Goal: Task Accomplishment & Management: Complete application form

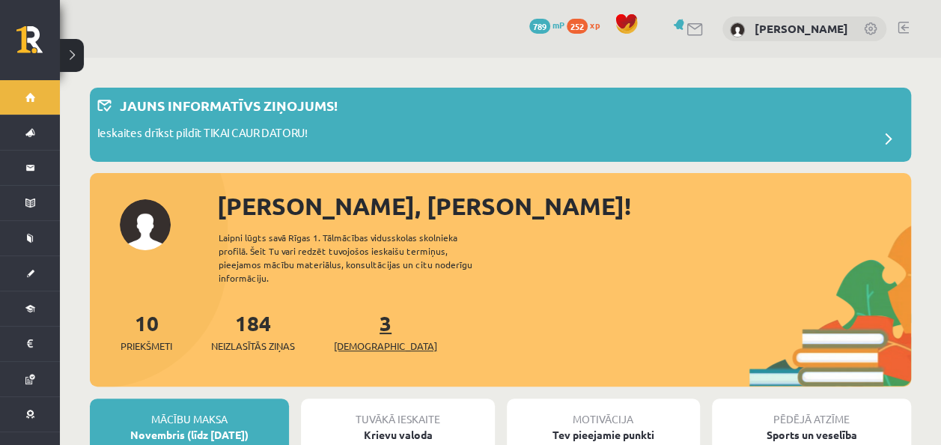
click at [356, 309] on link "3 Ieskaites" at bounding box center [385, 331] width 103 height 44
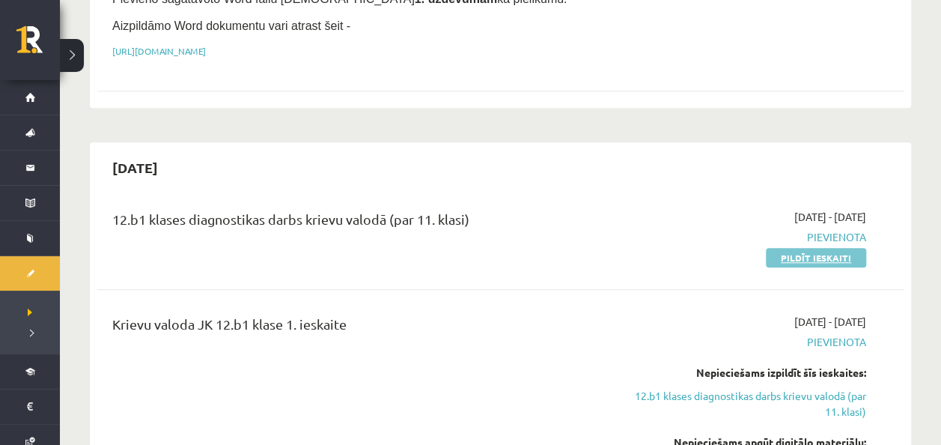
scroll to position [572, 0]
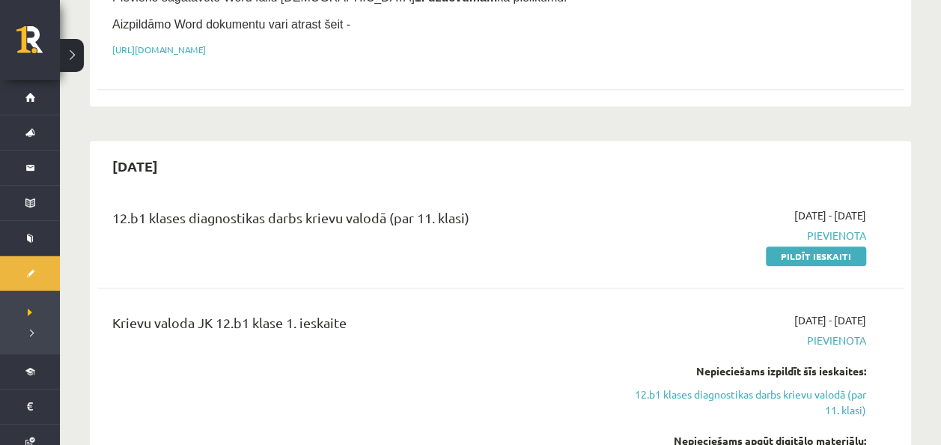
click at [820, 228] on span "Pievienota" at bounding box center [747, 236] width 237 height 16
click at [821, 246] on link "Pildīt ieskaiti" at bounding box center [816, 255] width 100 height 19
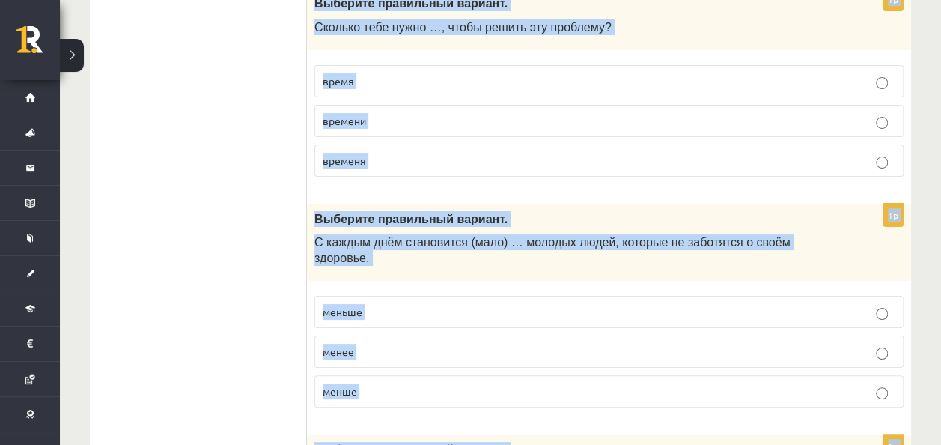
scroll to position [5962, 0]
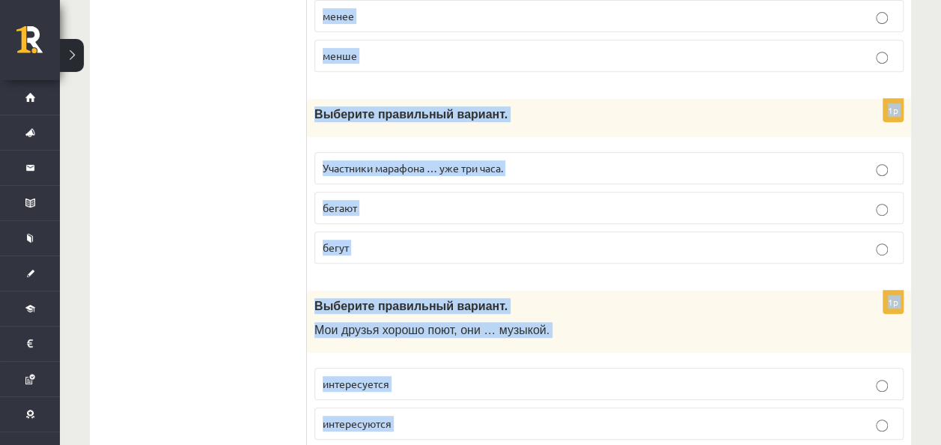
drag, startPoint x: 313, startPoint y: 118, endPoint x: 481, endPoint y: 386, distance: 316.7
copy form "Loremips dolorsitam consect. Adipi elitseddo …, eiusmod temporinc utla etdolo. …"
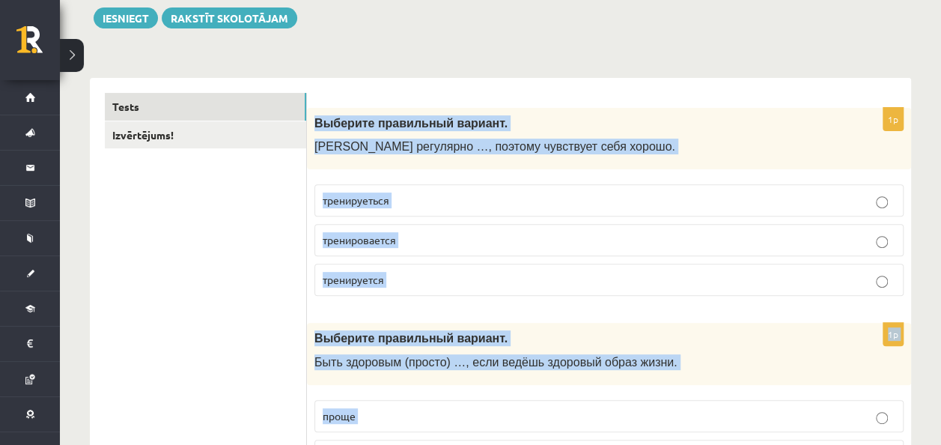
scroll to position [179, 0]
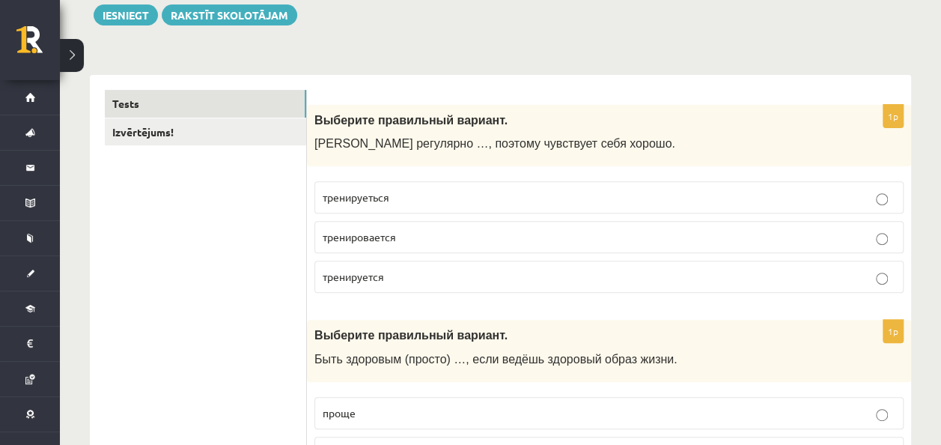
click at [406, 270] on p "тренируется" at bounding box center [609, 277] width 573 height 16
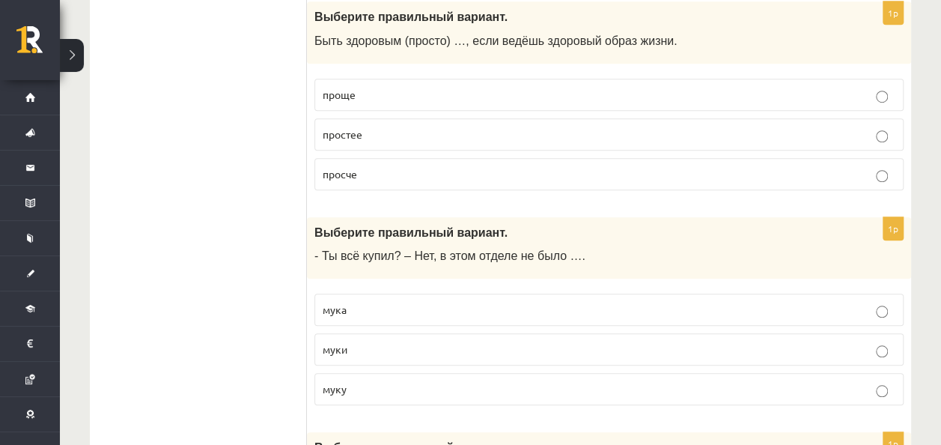
scroll to position [498, 0]
click at [377, 92] on p "проще" at bounding box center [609, 94] width 573 height 16
click at [431, 343] on p "муки" at bounding box center [609, 349] width 573 height 16
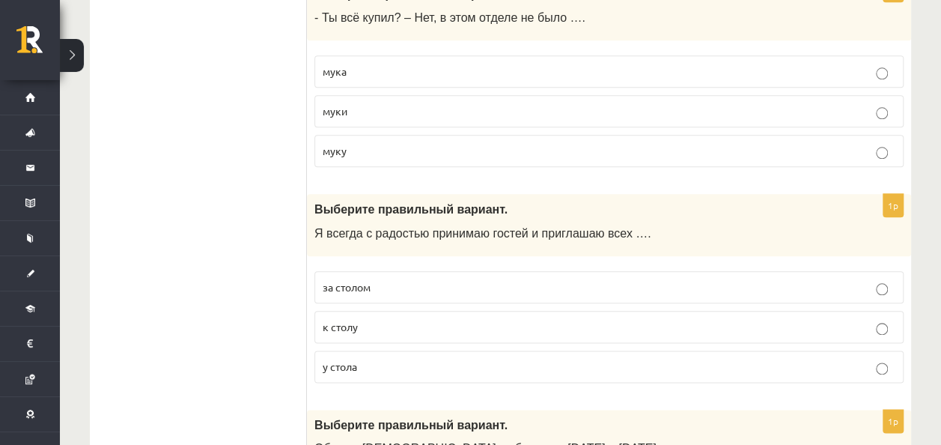
click at [419, 329] on label "к столу" at bounding box center [608, 327] width 589 height 32
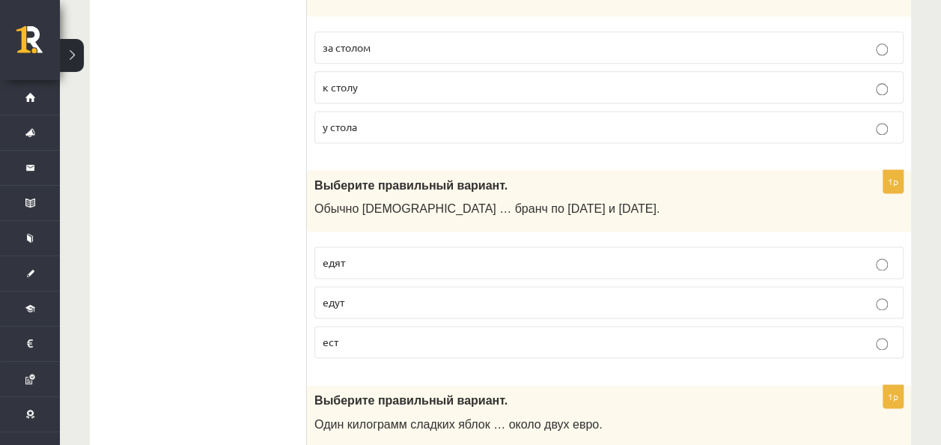
scroll to position [980, 0]
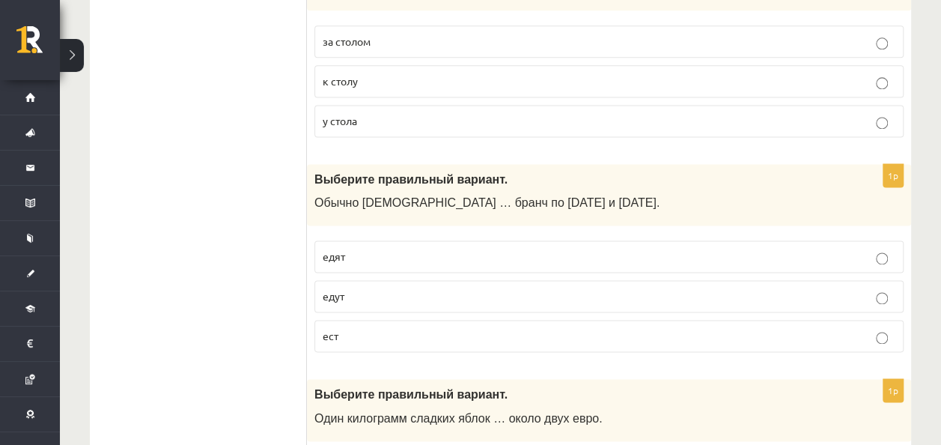
click at [411, 256] on p "едят" at bounding box center [609, 256] width 573 height 16
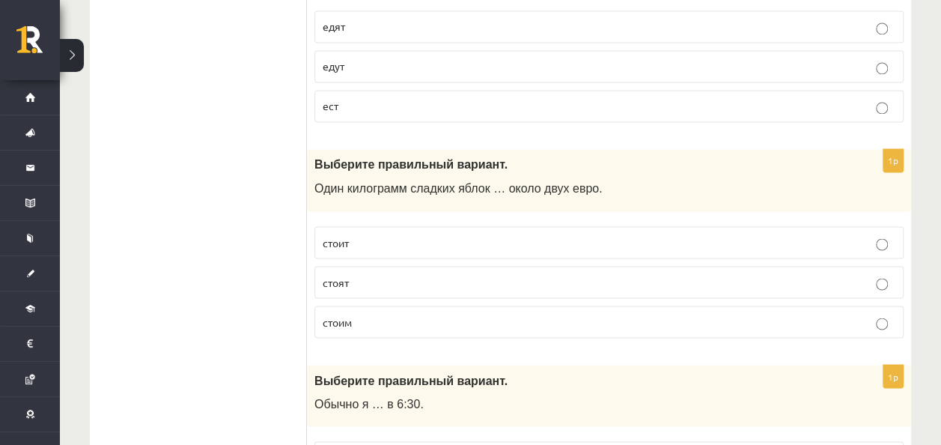
click at [389, 226] on label "стоит" at bounding box center [608, 242] width 589 height 32
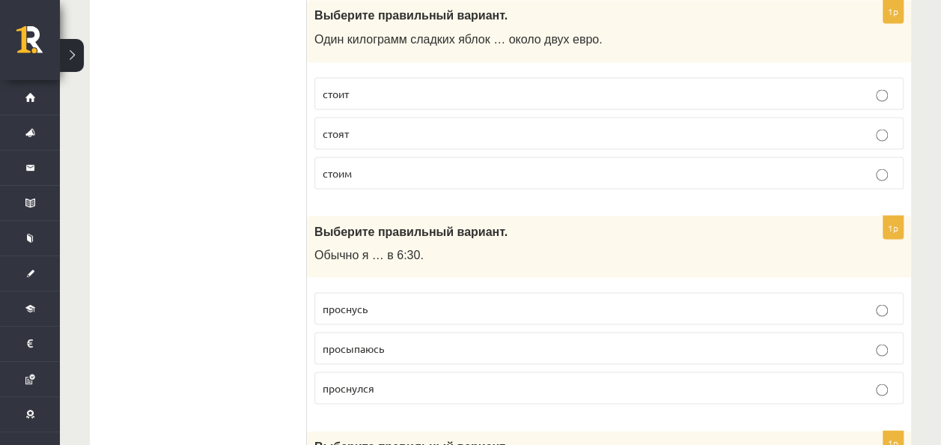
scroll to position [1361, 0]
click at [363, 344] on label "просыпаюсь" at bounding box center [608, 346] width 589 height 32
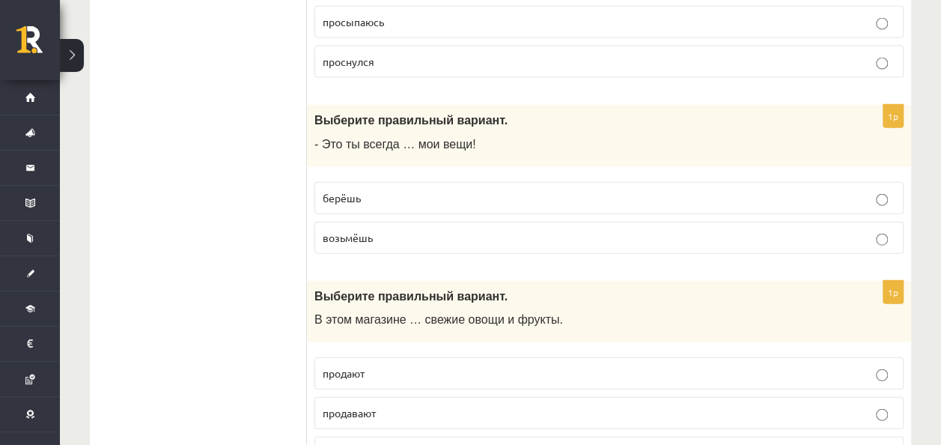
scroll to position [1686, 0]
click at [391, 174] on fieldset "берёшь возьмёшь" at bounding box center [608, 216] width 589 height 84
click at [392, 189] on p "берёшь" at bounding box center [609, 197] width 573 height 16
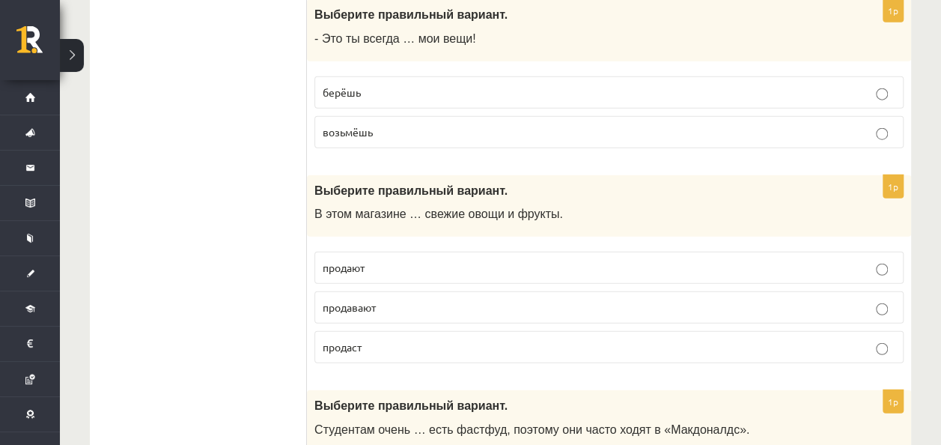
click at [386, 260] on p "продают" at bounding box center [609, 268] width 573 height 16
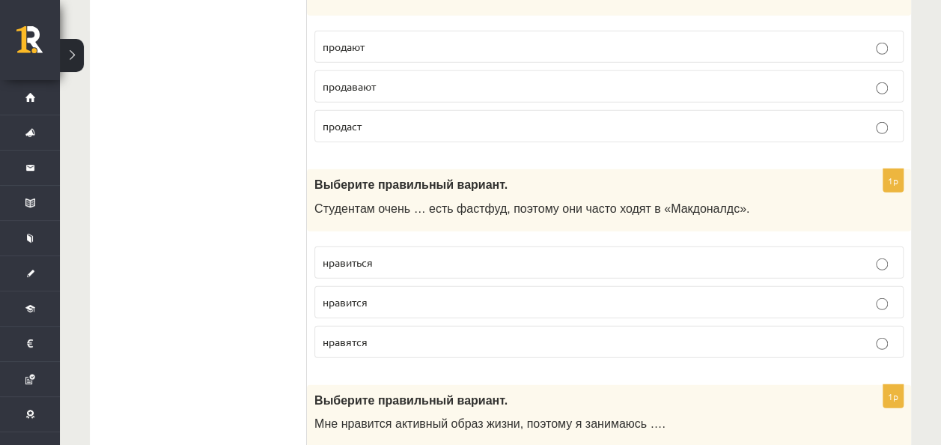
scroll to position [2027, 0]
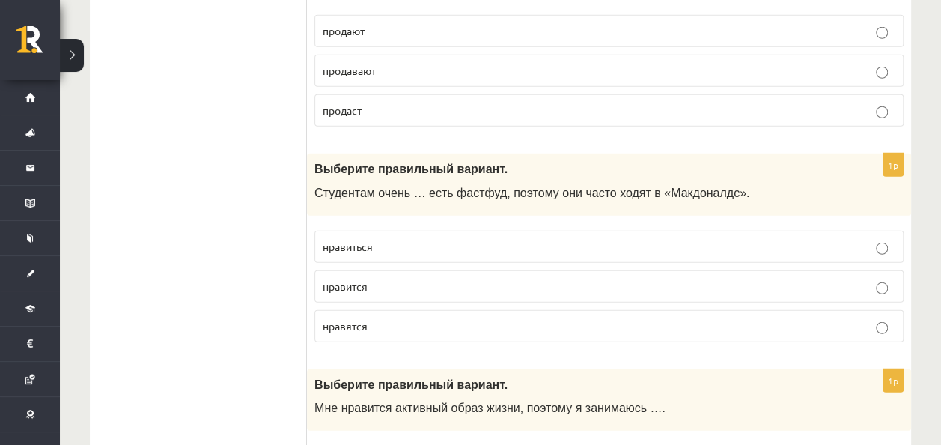
click at [385, 281] on label "нравится" at bounding box center [608, 286] width 589 height 32
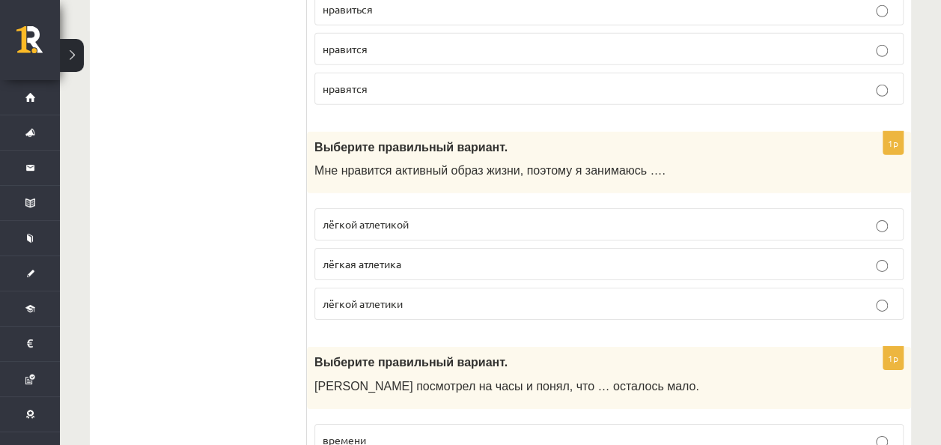
scroll to position [2308, 0]
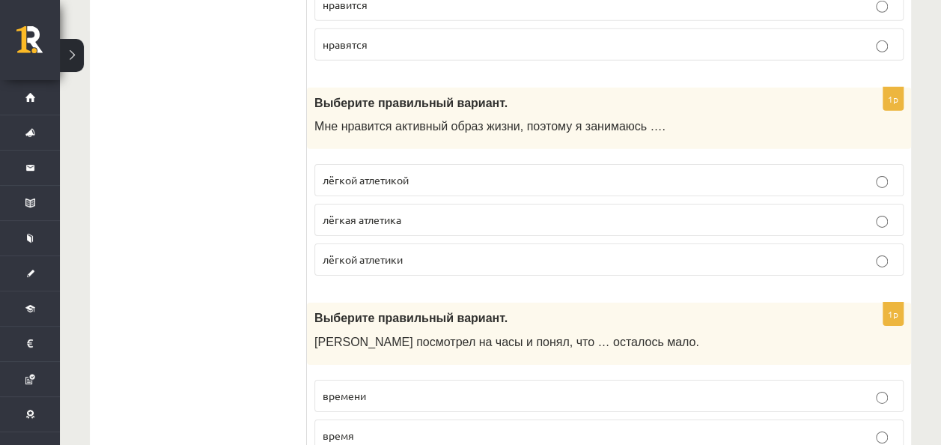
click at [418, 186] on fieldset "лёгкой атлетикой лёгкая атлетика лёгкой атлетики" at bounding box center [608, 217] width 589 height 123
click at [410, 172] on p "лёгкой атлетикой" at bounding box center [609, 180] width 573 height 16
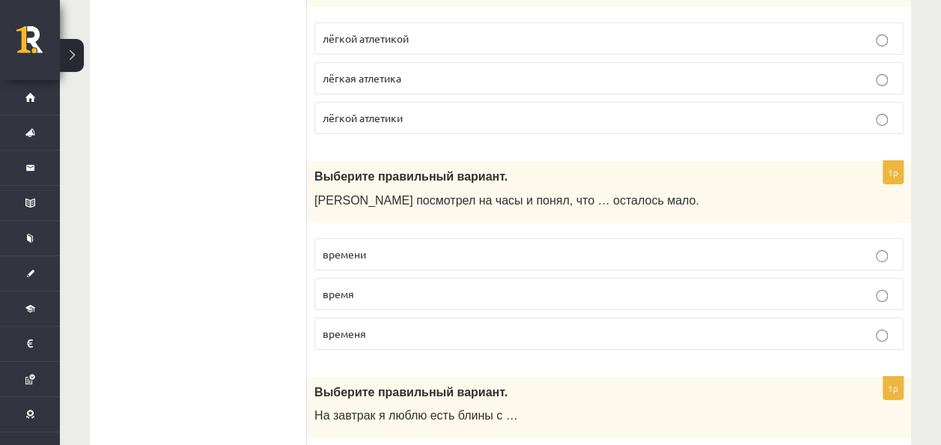
scroll to position [2453, 0]
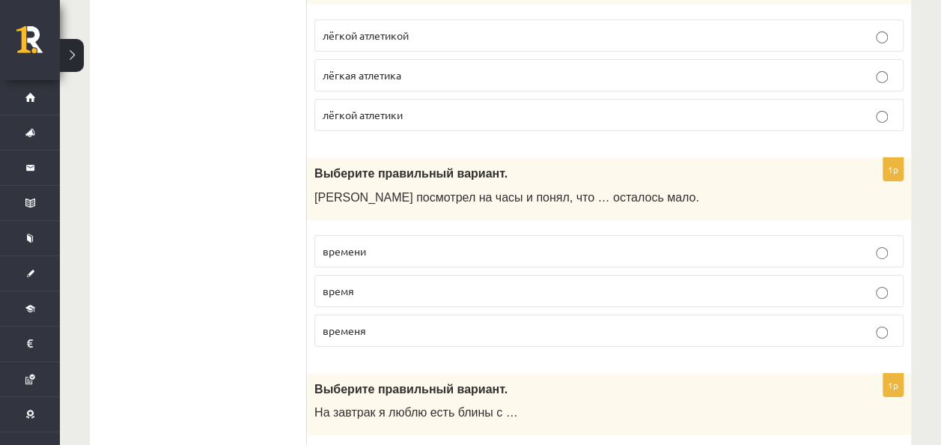
click at [409, 243] on p "времени" at bounding box center [609, 251] width 573 height 16
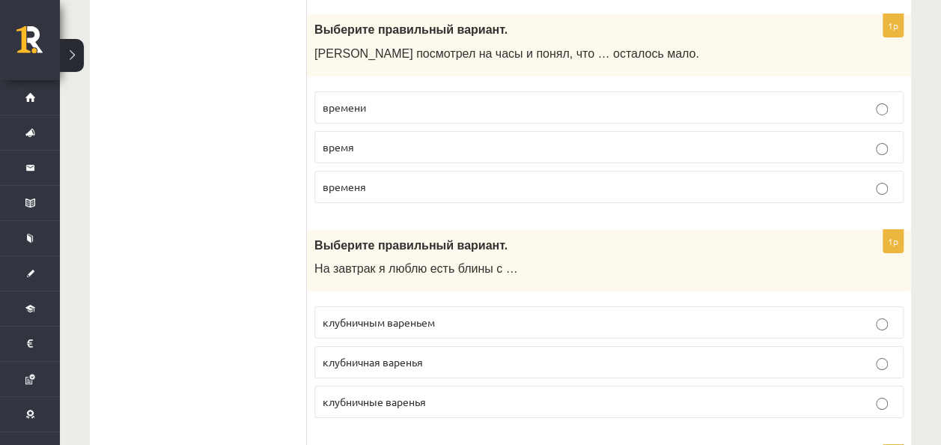
scroll to position [2619, 0]
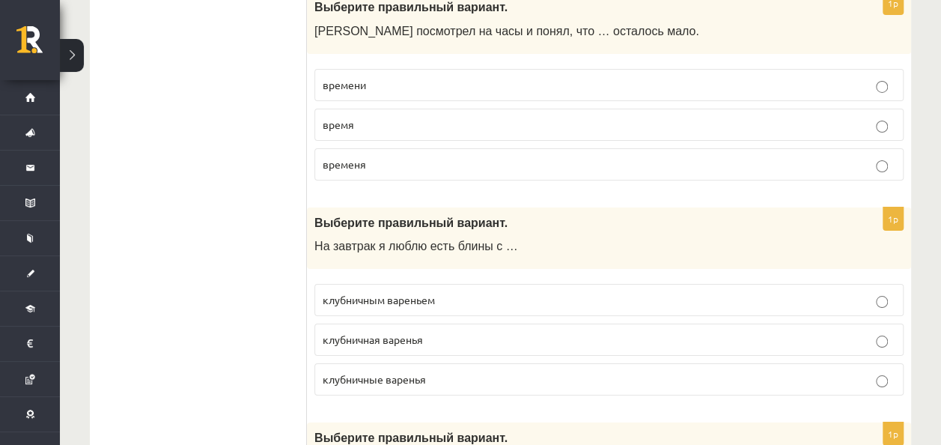
click at [415, 293] on span "клубничным вареньем" at bounding box center [379, 299] width 112 height 13
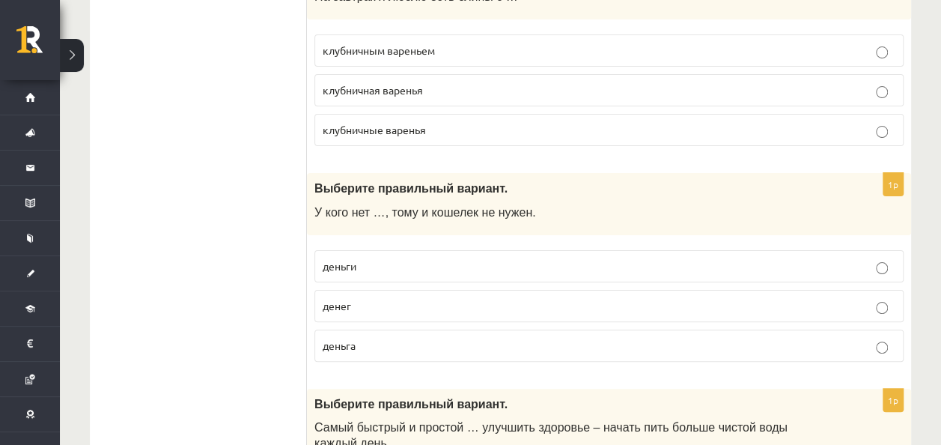
scroll to position [2915, 0]
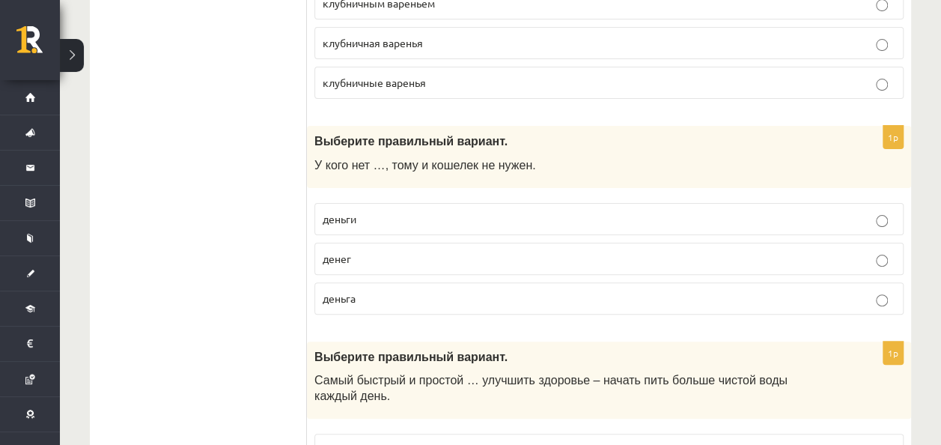
click at [462, 251] on p "денег" at bounding box center [609, 259] width 573 height 16
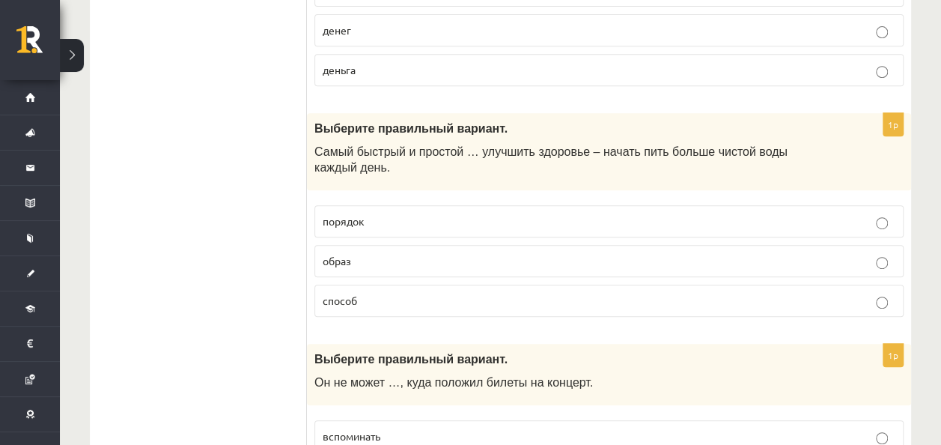
scroll to position [3144, 0]
click at [433, 284] on label "способ" at bounding box center [608, 300] width 589 height 32
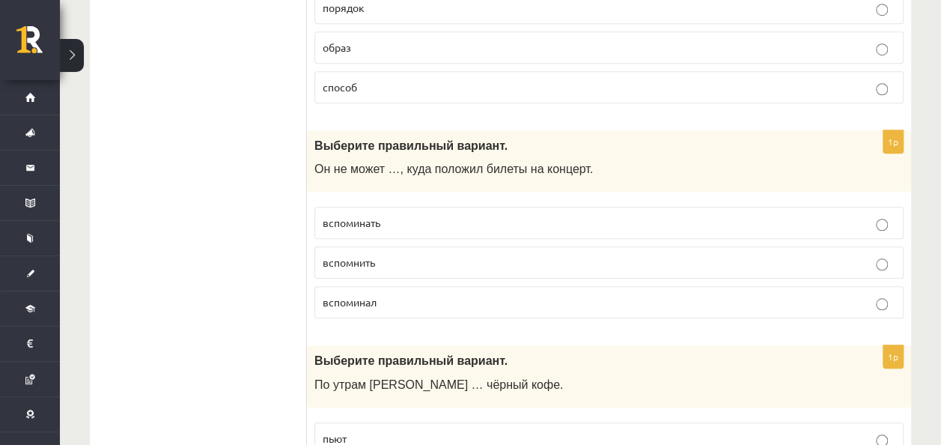
scroll to position [3358, 0]
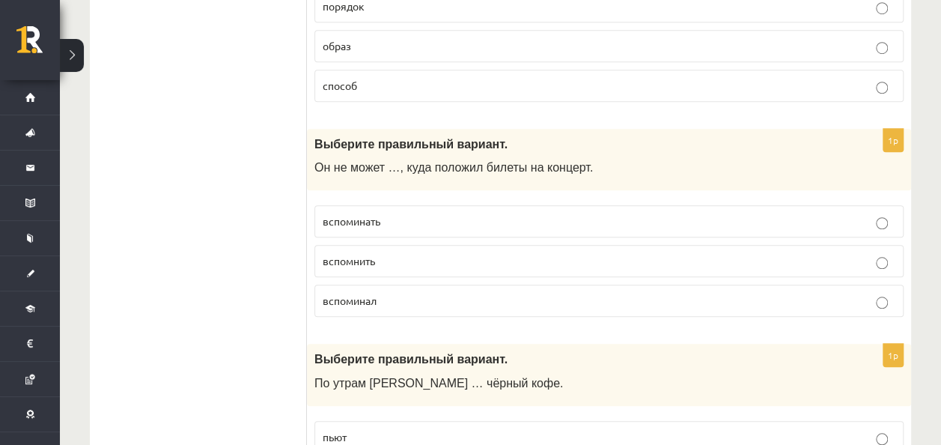
click at [412, 253] on p "вспомнить" at bounding box center [609, 261] width 573 height 16
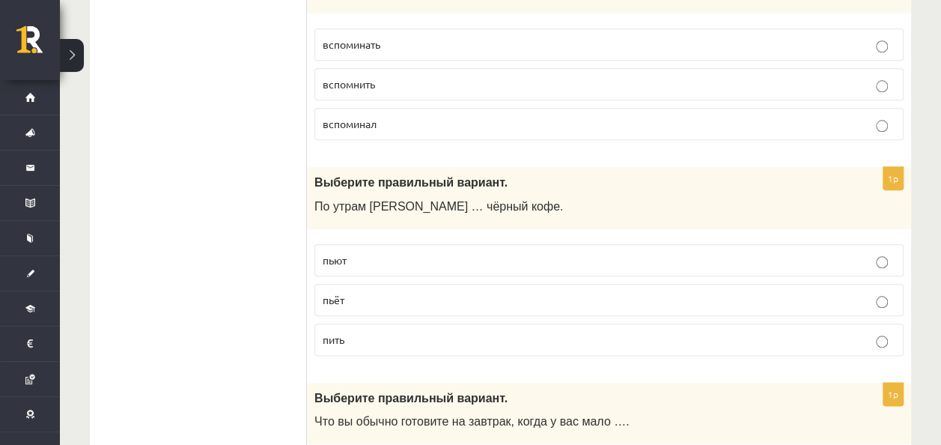
scroll to position [3539, 0]
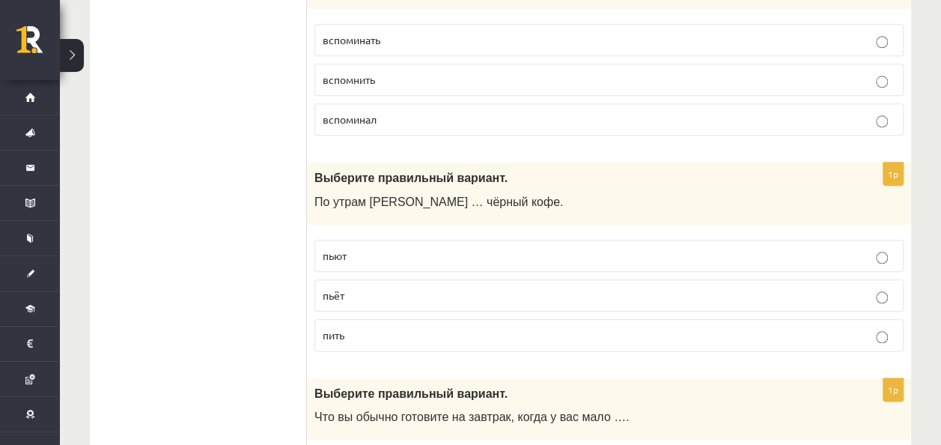
click at [453, 237] on fieldset "пьют пьёт пить" at bounding box center [608, 293] width 589 height 123
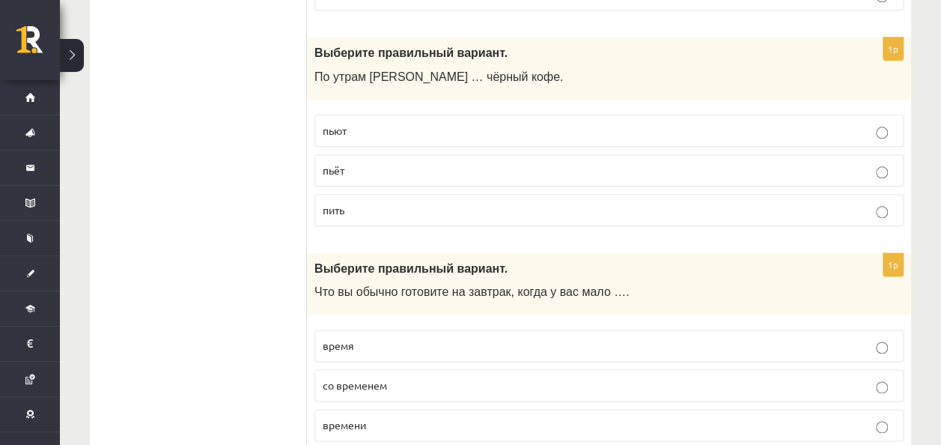
scroll to position [3662, 0]
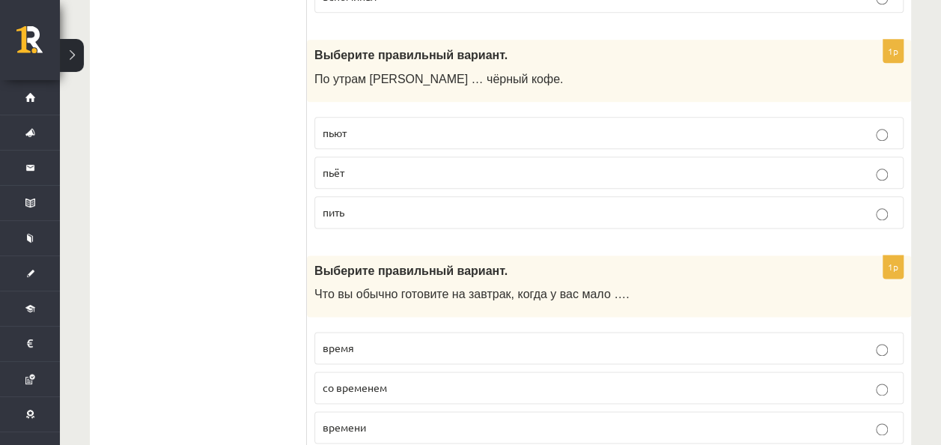
click at [508, 156] on label "пьёт" at bounding box center [608, 172] width 589 height 32
click at [433, 419] on p "времени" at bounding box center [609, 427] width 573 height 16
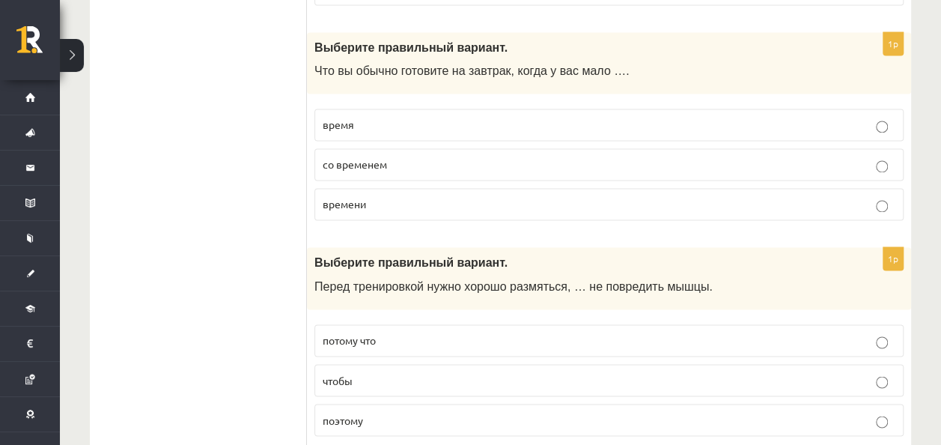
scroll to position [3893, 0]
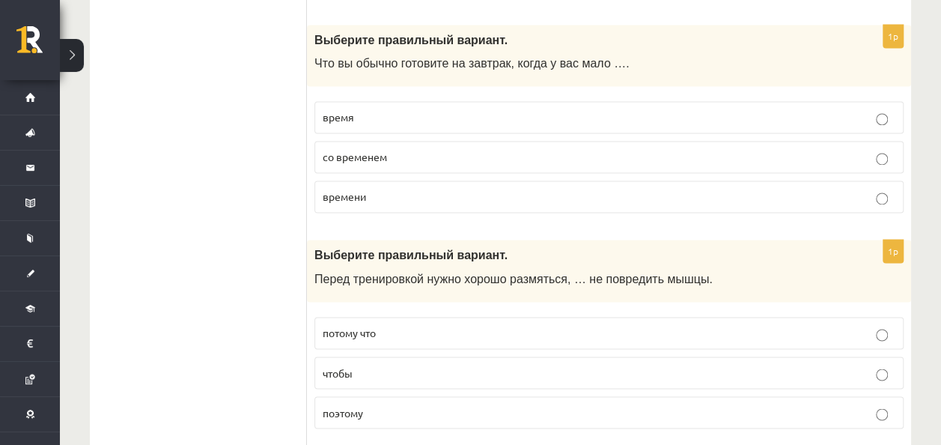
click at [415, 365] on p "чтобы" at bounding box center [609, 373] width 573 height 16
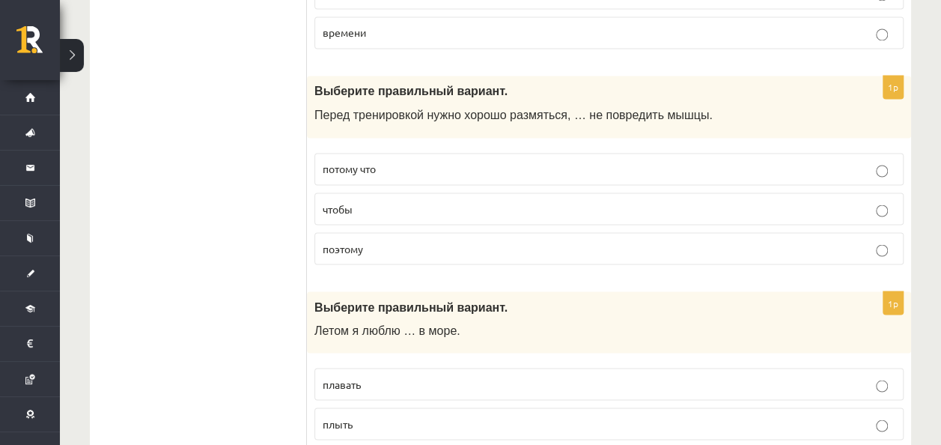
scroll to position [4144, 0]
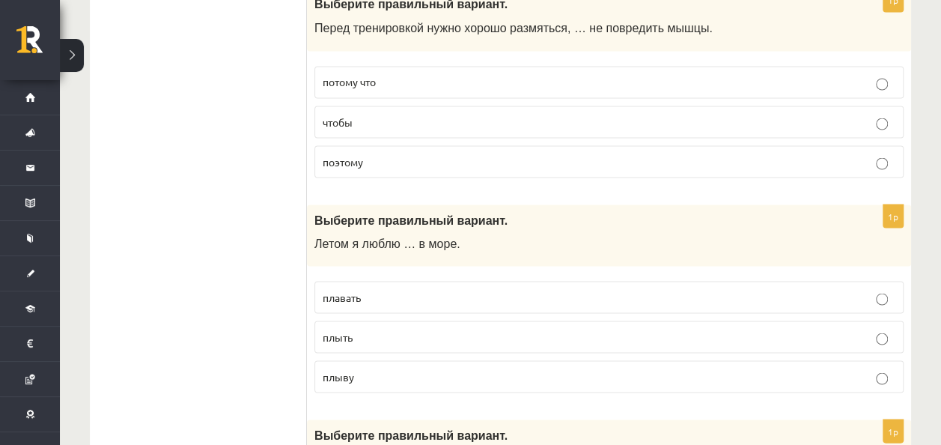
click at [424, 289] on p "плавать" at bounding box center [609, 297] width 573 height 16
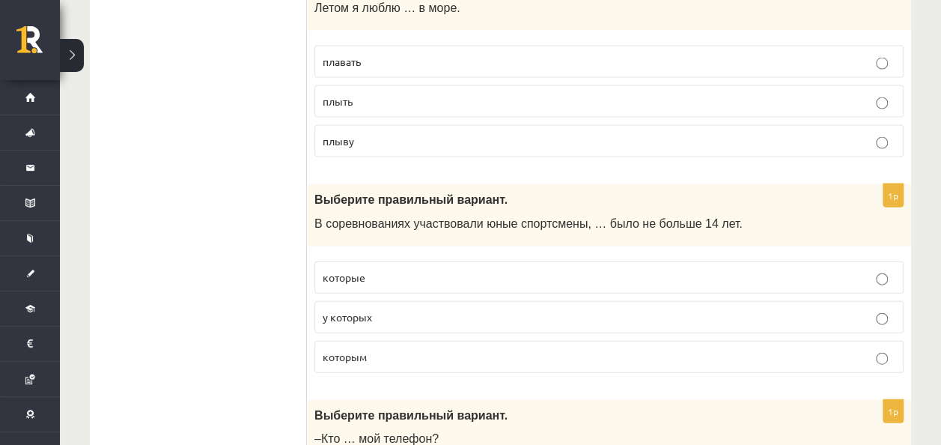
scroll to position [4380, 0]
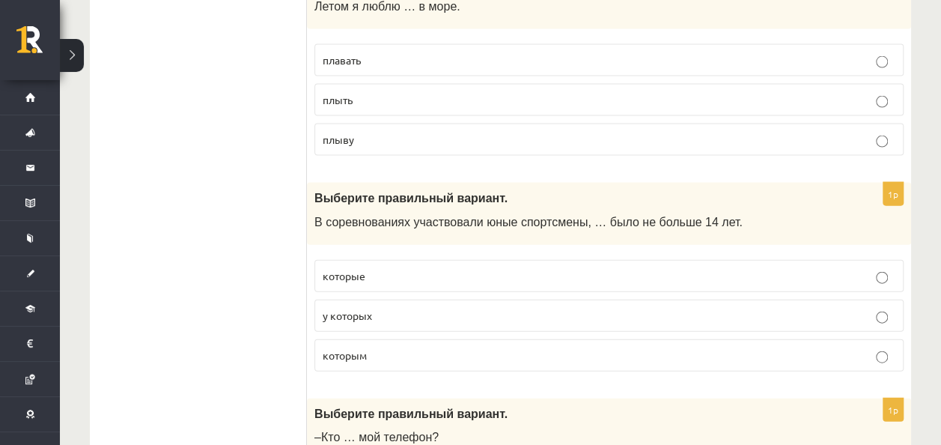
click at [382, 347] on p "которым" at bounding box center [609, 355] width 573 height 16
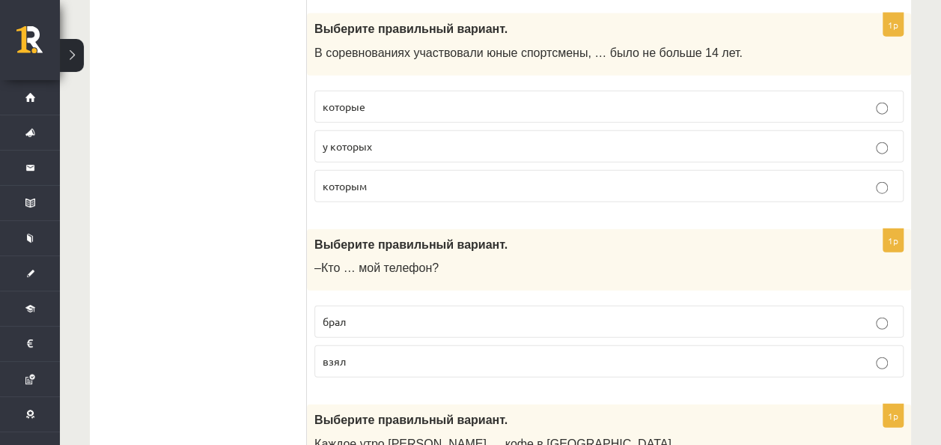
scroll to position [4550, 0]
click at [378, 353] on p "взял" at bounding box center [609, 361] width 573 height 16
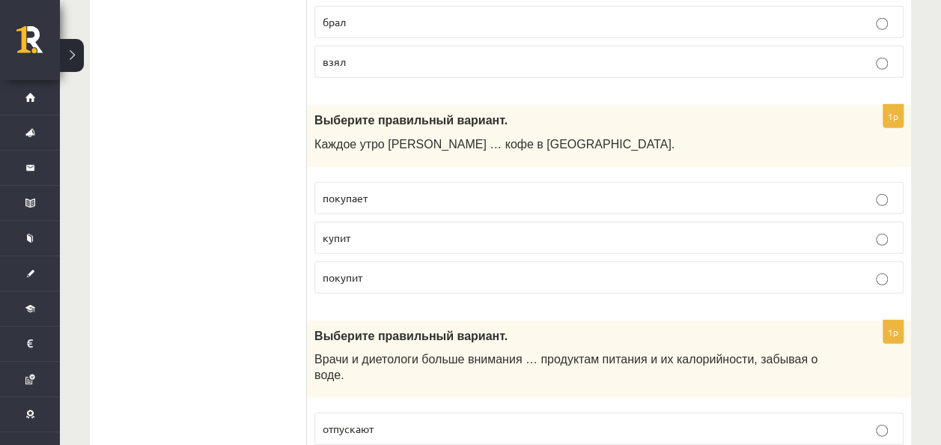
scroll to position [4857, 0]
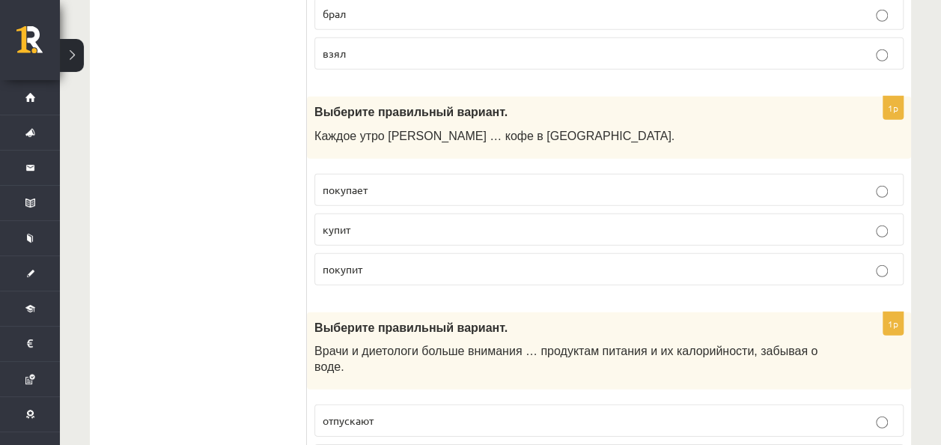
click at [448, 166] on fieldset "покупает купит покупит" at bounding box center [608, 227] width 589 height 123
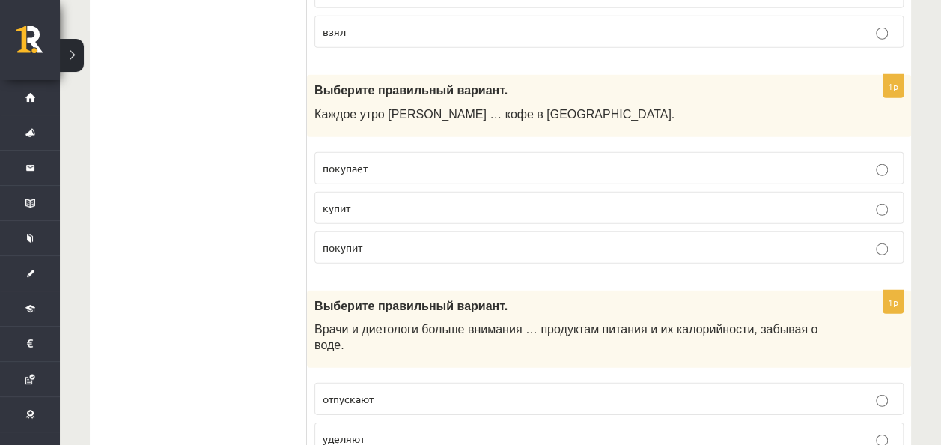
scroll to position [4881, 0]
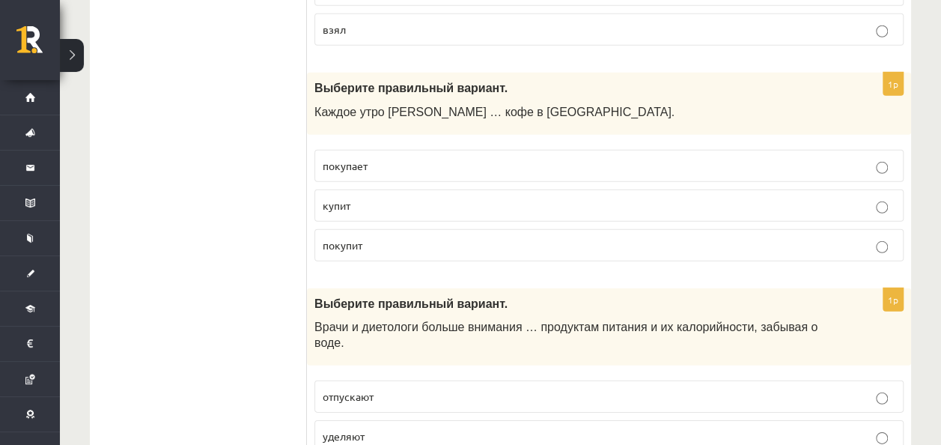
click at [425, 198] on p "купит" at bounding box center [609, 206] width 573 height 16
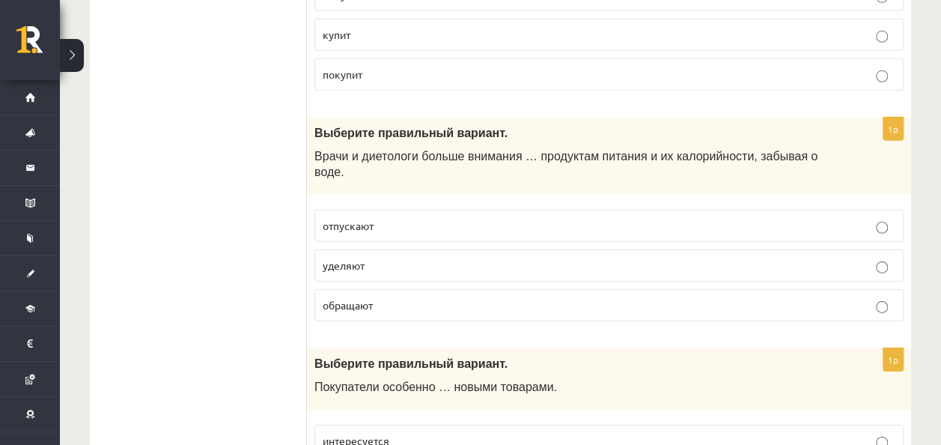
scroll to position [5094, 0]
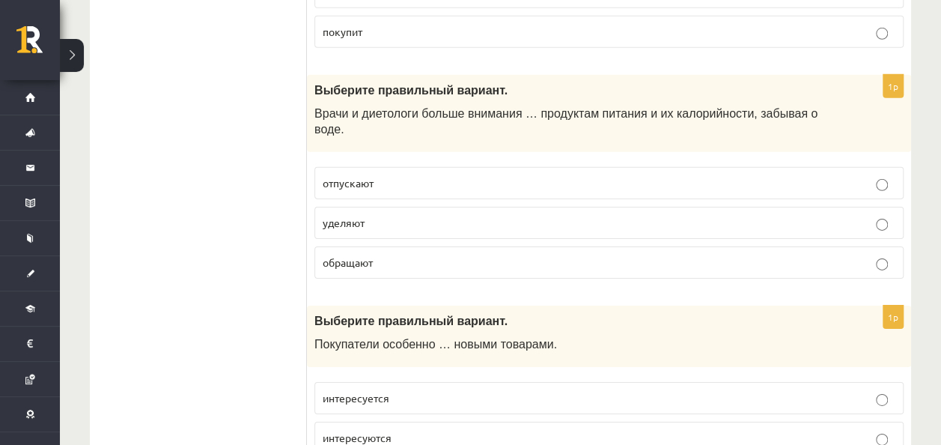
click at [416, 215] on p "уделяют" at bounding box center [609, 223] width 573 height 16
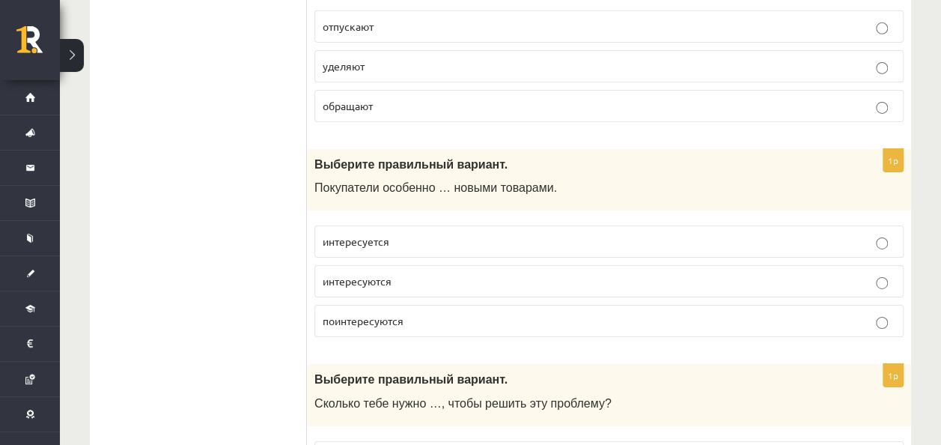
scroll to position [5253, 0]
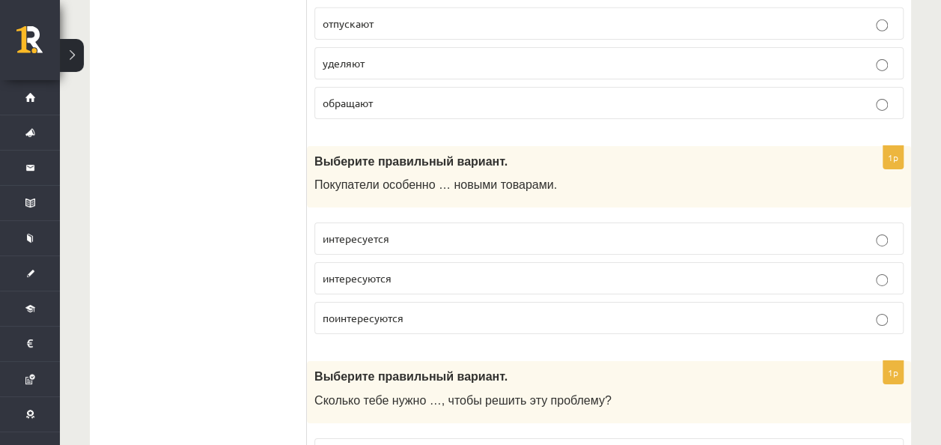
click at [416, 262] on label "интересуются" at bounding box center [608, 278] width 589 height 32
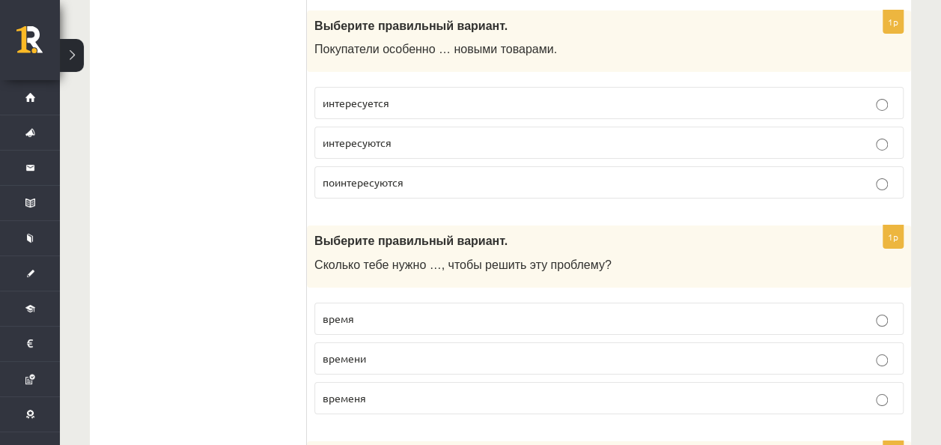
scroll to position [5429, 0]
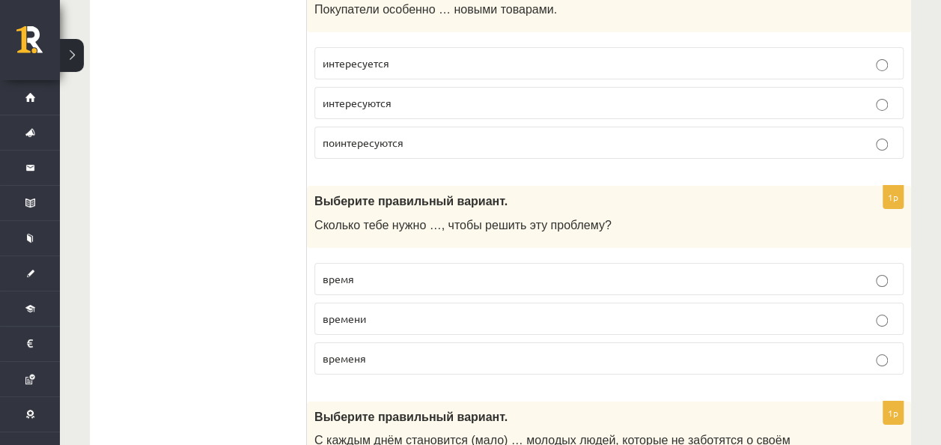
click at [392, 263] on label "время" at bounding box center [608, 279] width 589 height 32
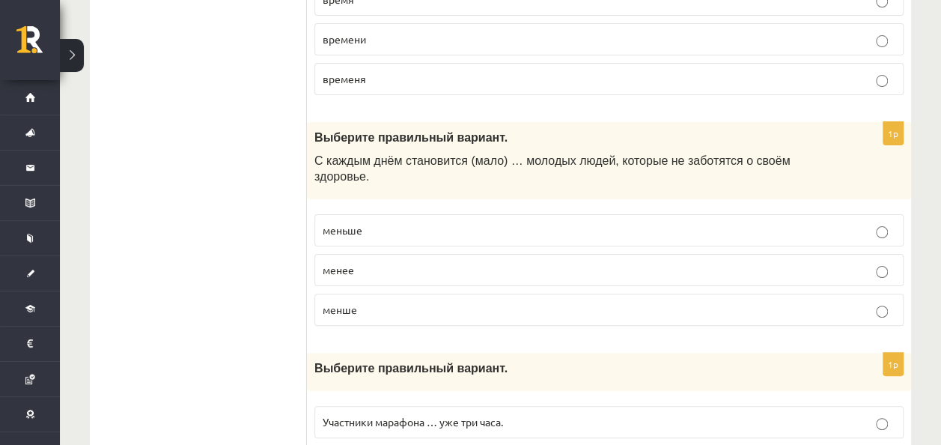
scroll to position [5752, 0]
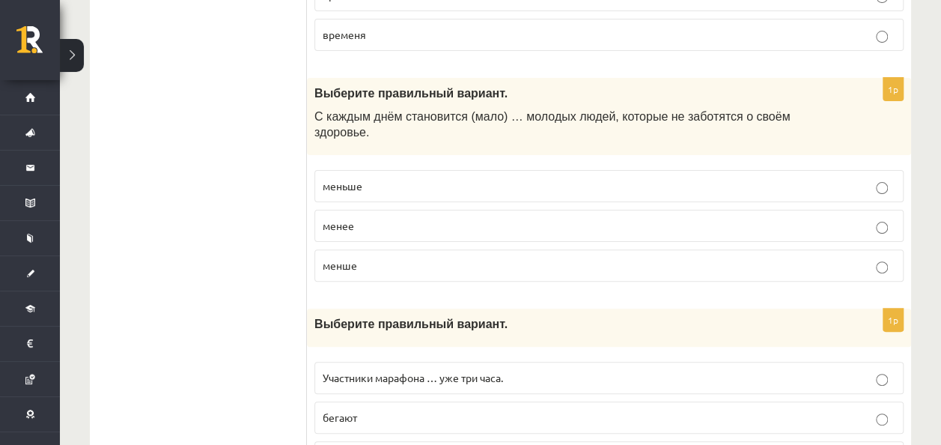
click at [382, 178] on p "меньше" at bounding box center [609, 186] width 573 height 16
click at [383, 210] on label "менее" at bounding box center [608, 226] width 589 height 32
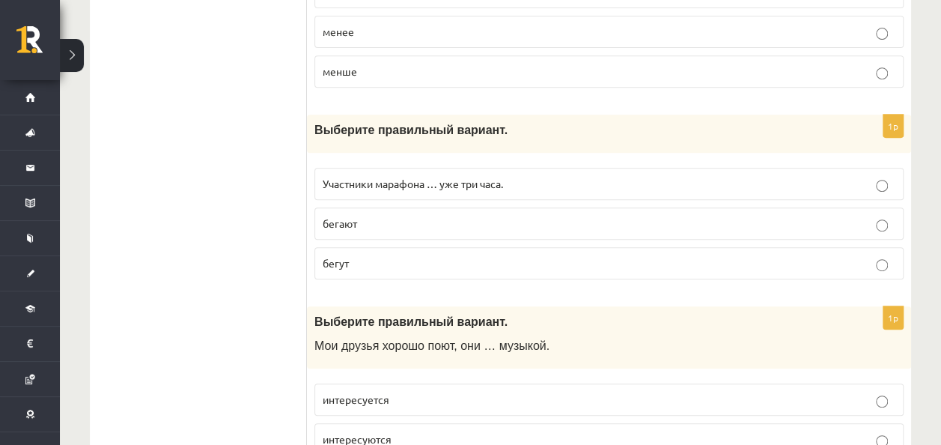
click at [377, 216] on p "бегают" at bounding box center [609, 224] width 573 height 16
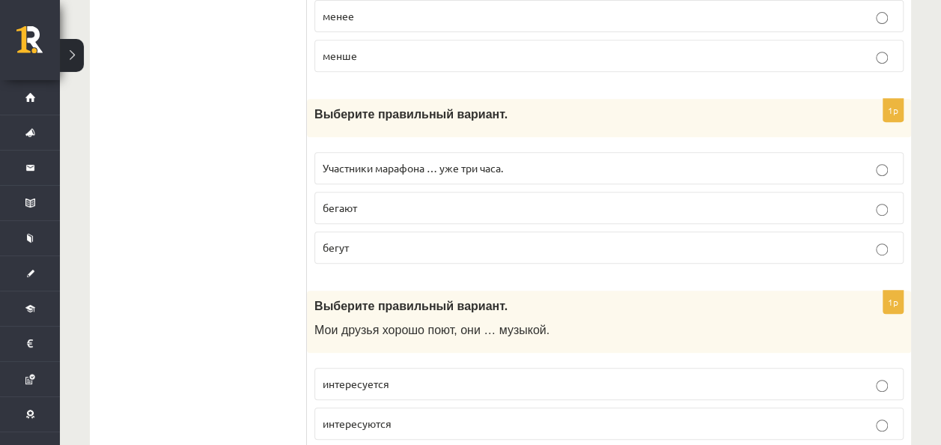
click at [403, 415] on p "интересуются" at bounding box center [609, 423] width 573 height 16
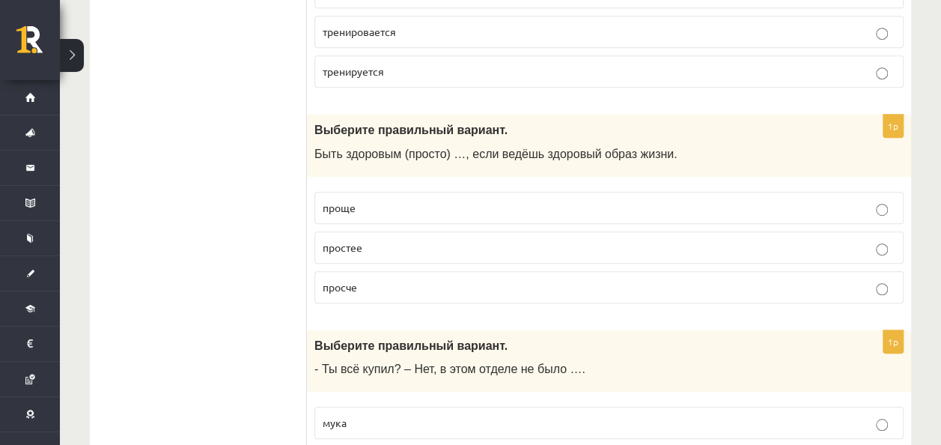
scroll to position [0, 0]
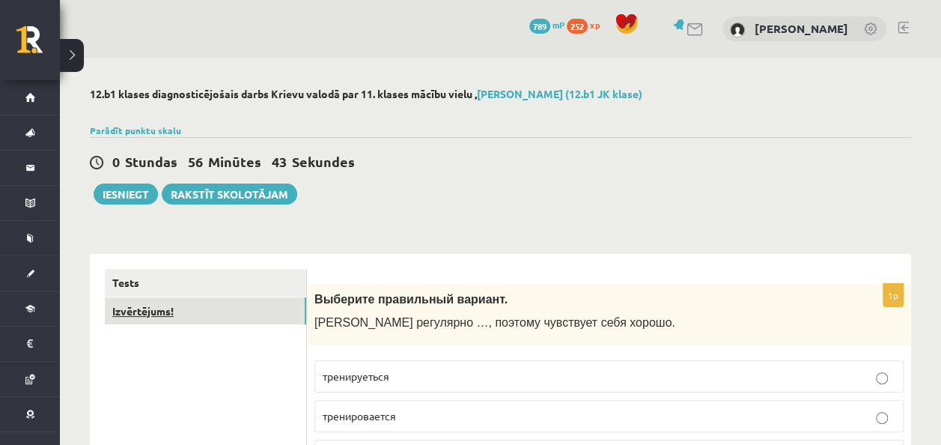
click at [156, 323] on link "Izvērtējums!" at bounding box center [205, 311] width 201 height 28
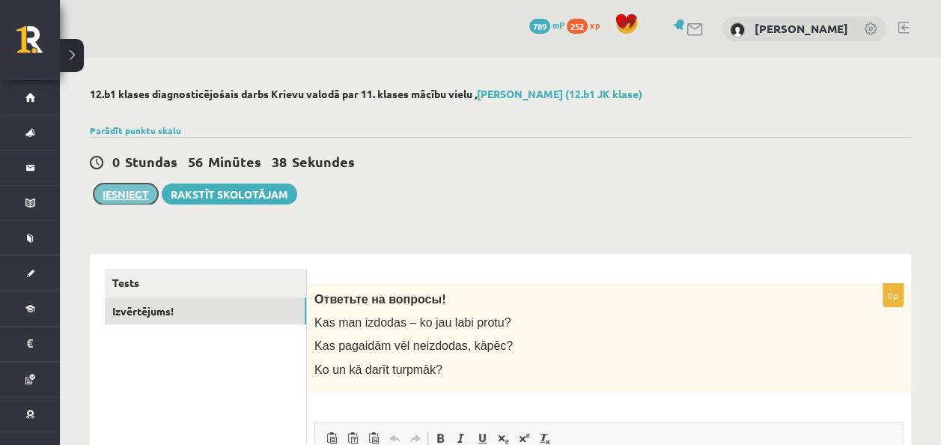
click at [132, 192] on button "Iesniegt" at bounding box center [126, 193] width 64 height 21
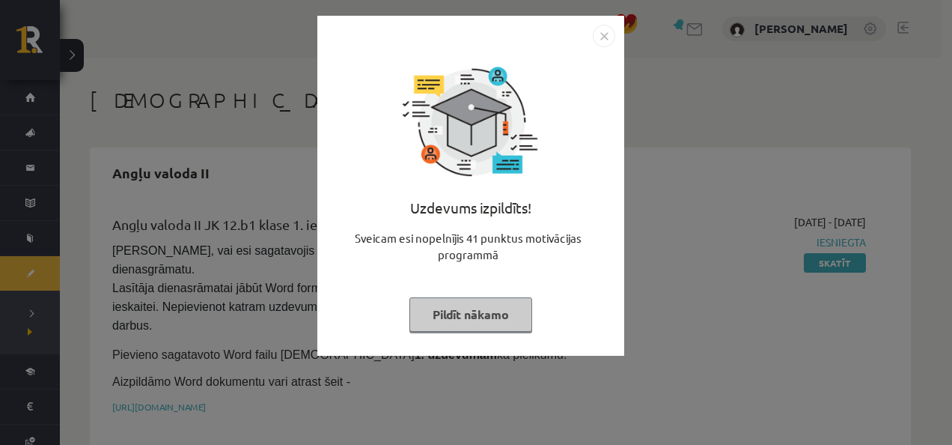
click at [451, 309] on button "Pildīt nākamo" at bounding box center [470, 314] width 123 height 34
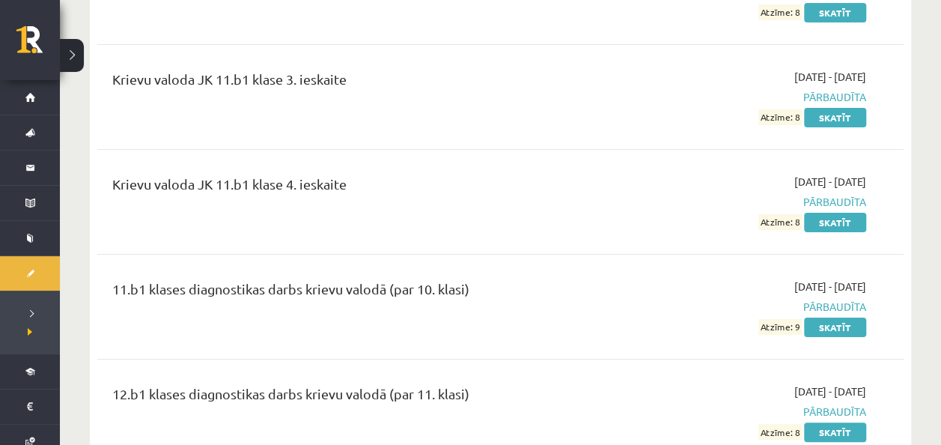
scroll to position [2799, 0]
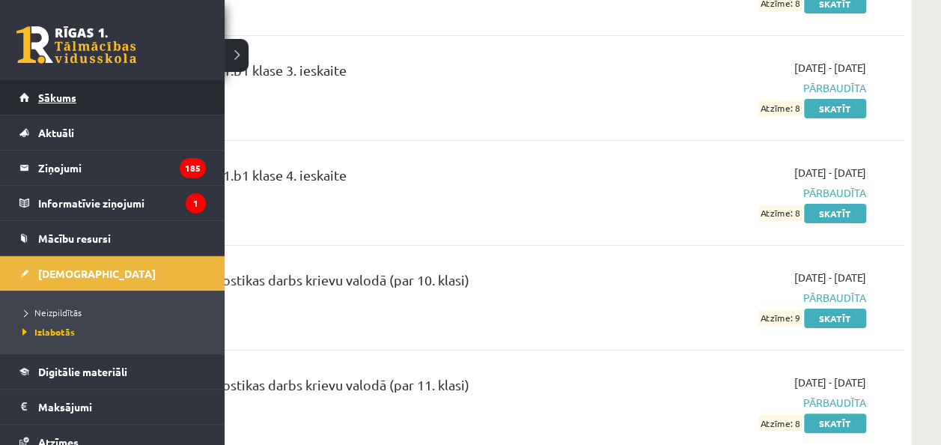
click at [36, 97] on link "Sākums" at bounding box center [112, 97] width 186 height 34
